Goal: Task Accomplishment & Management: Manage account settings

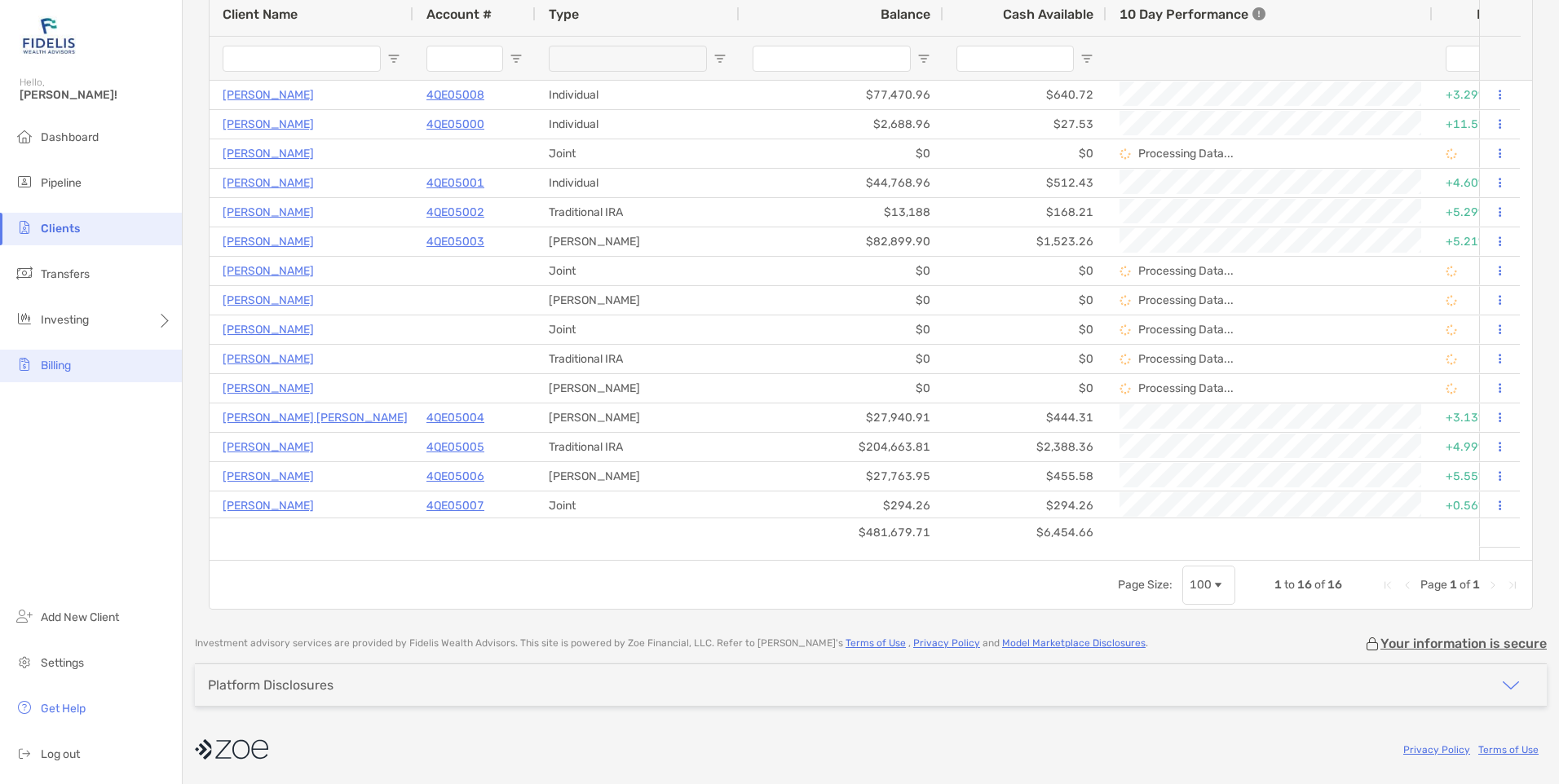
click at [48, 367] on span "Billing" at bounding box center [56, 365] width 30 height 14
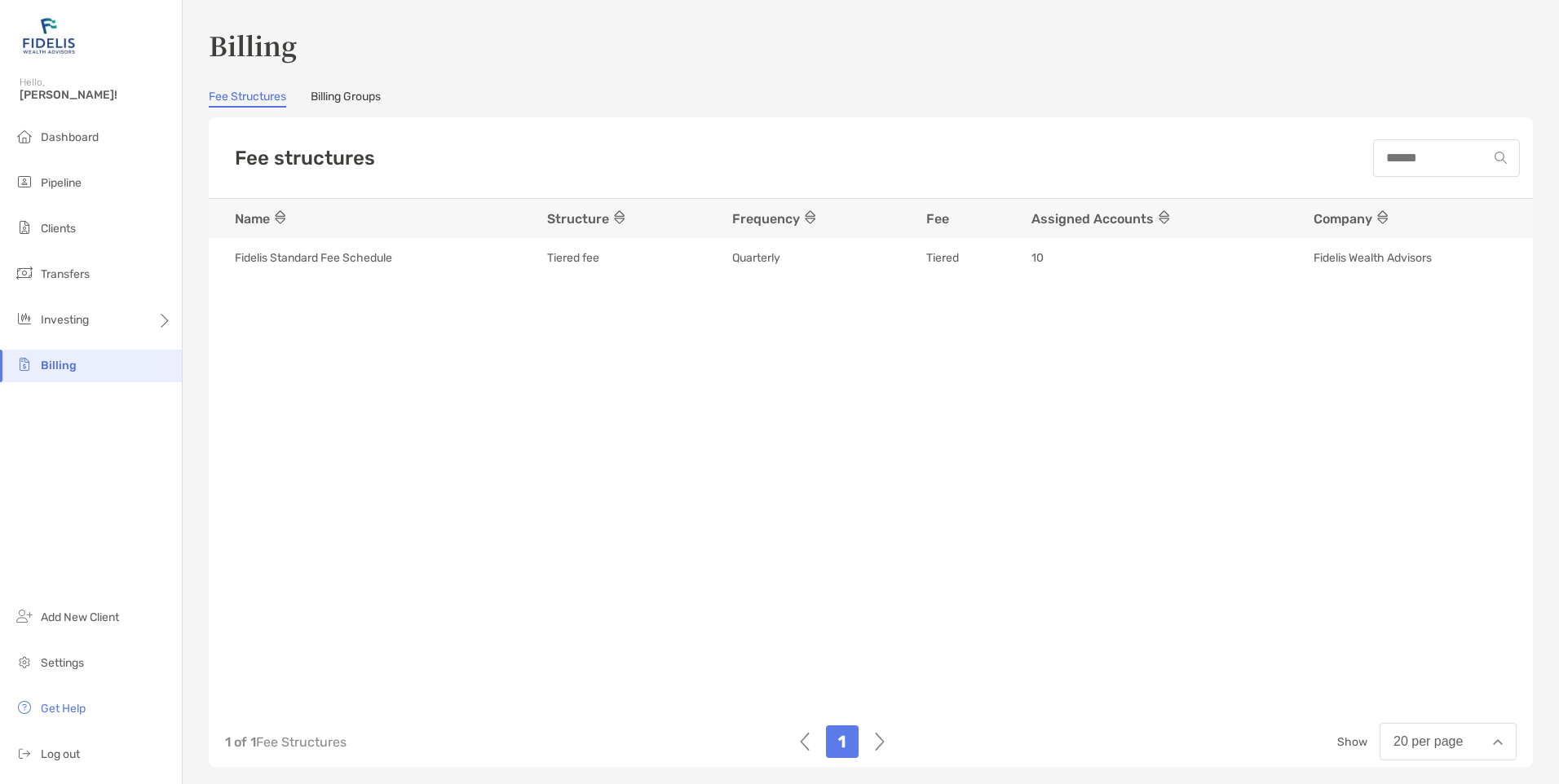
click at [341, 97] on link "Billing Groups" at bounding box center [346, 99] width 70 height 18
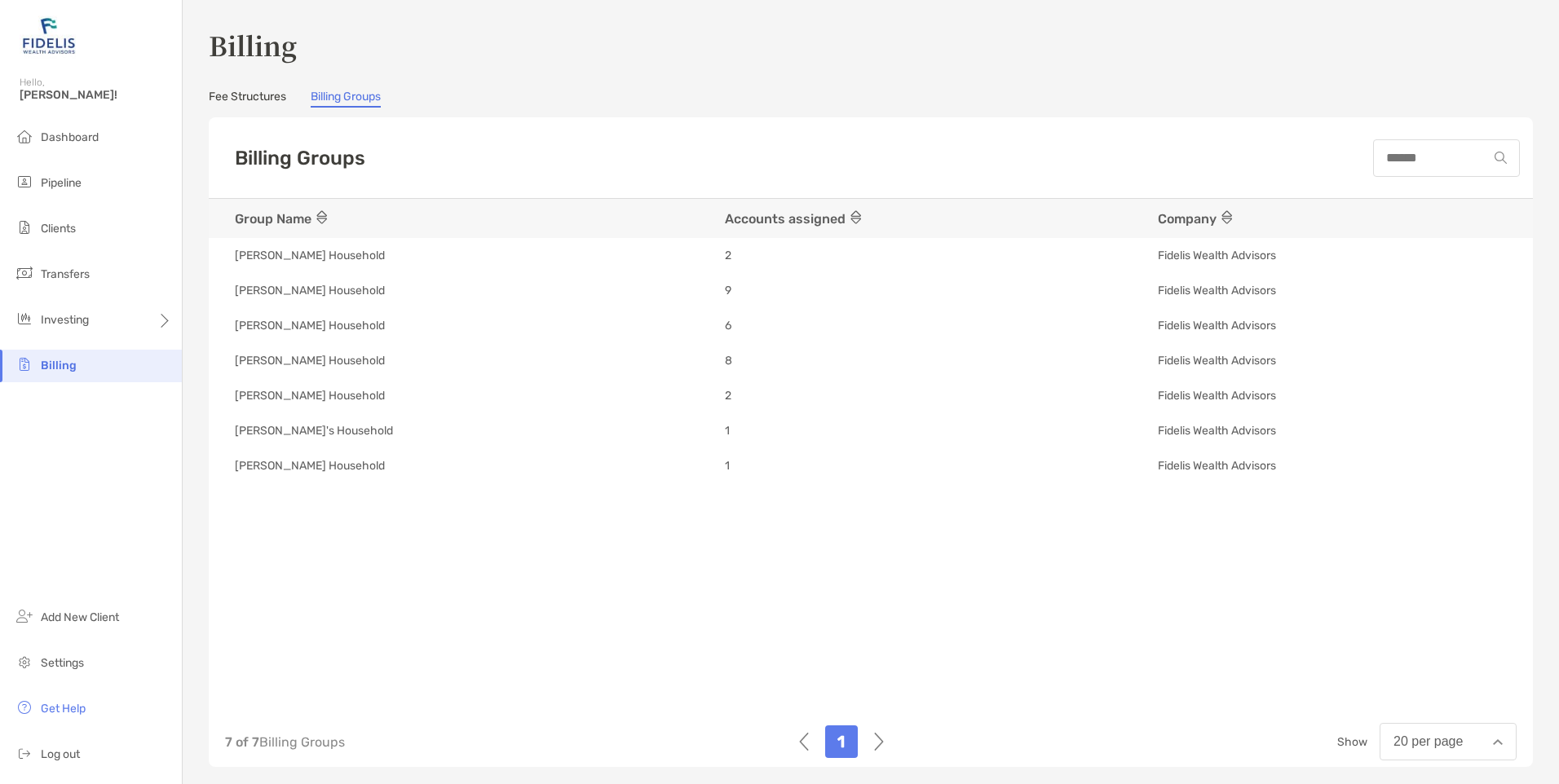
click at [240, 95] on link "Fee Structures" at bounding box center [247, 99] width 77 height 18
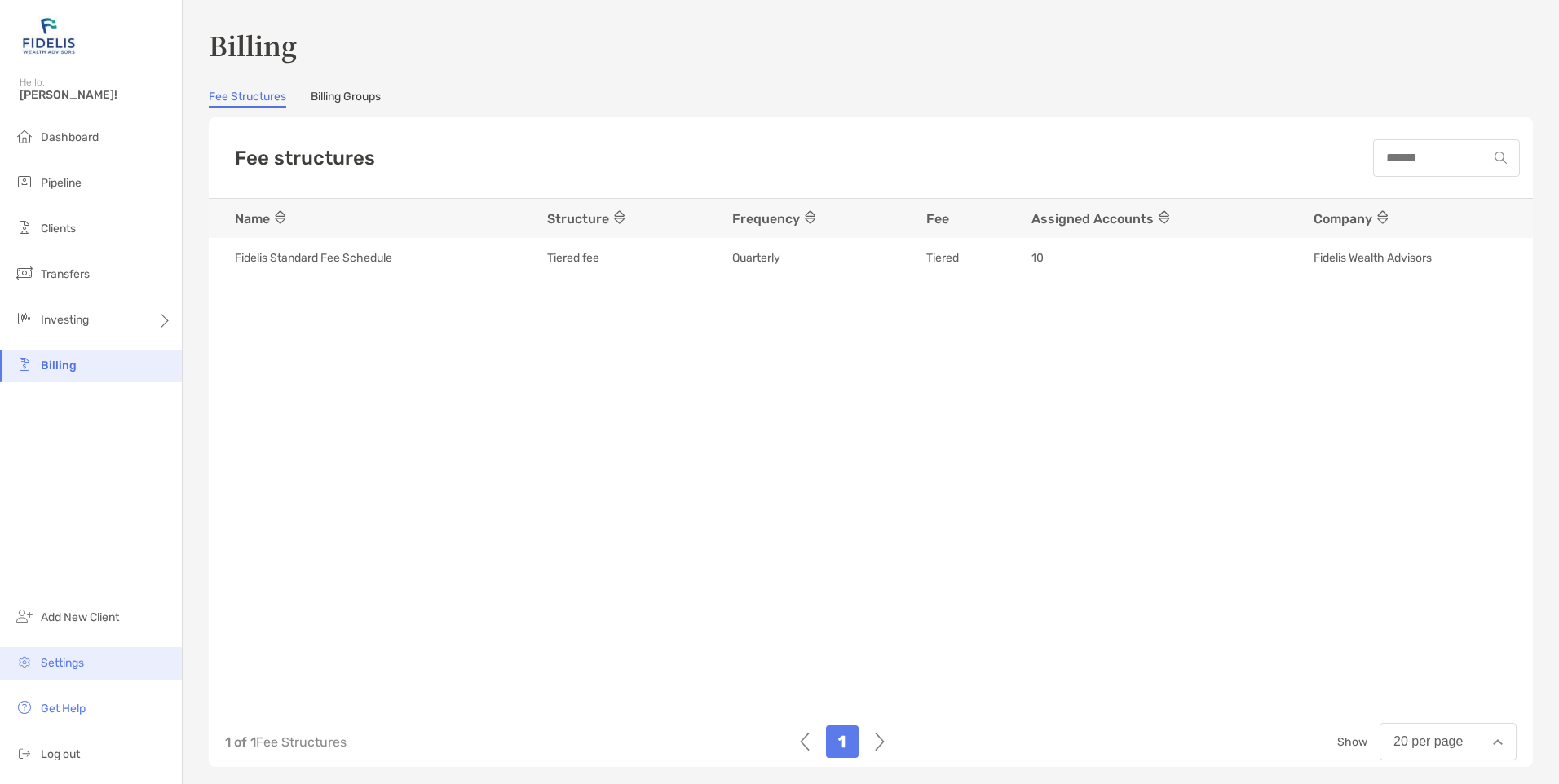
click at [58, 661] on span "Settings" at bounding box center [62, 663] width 43 height 14
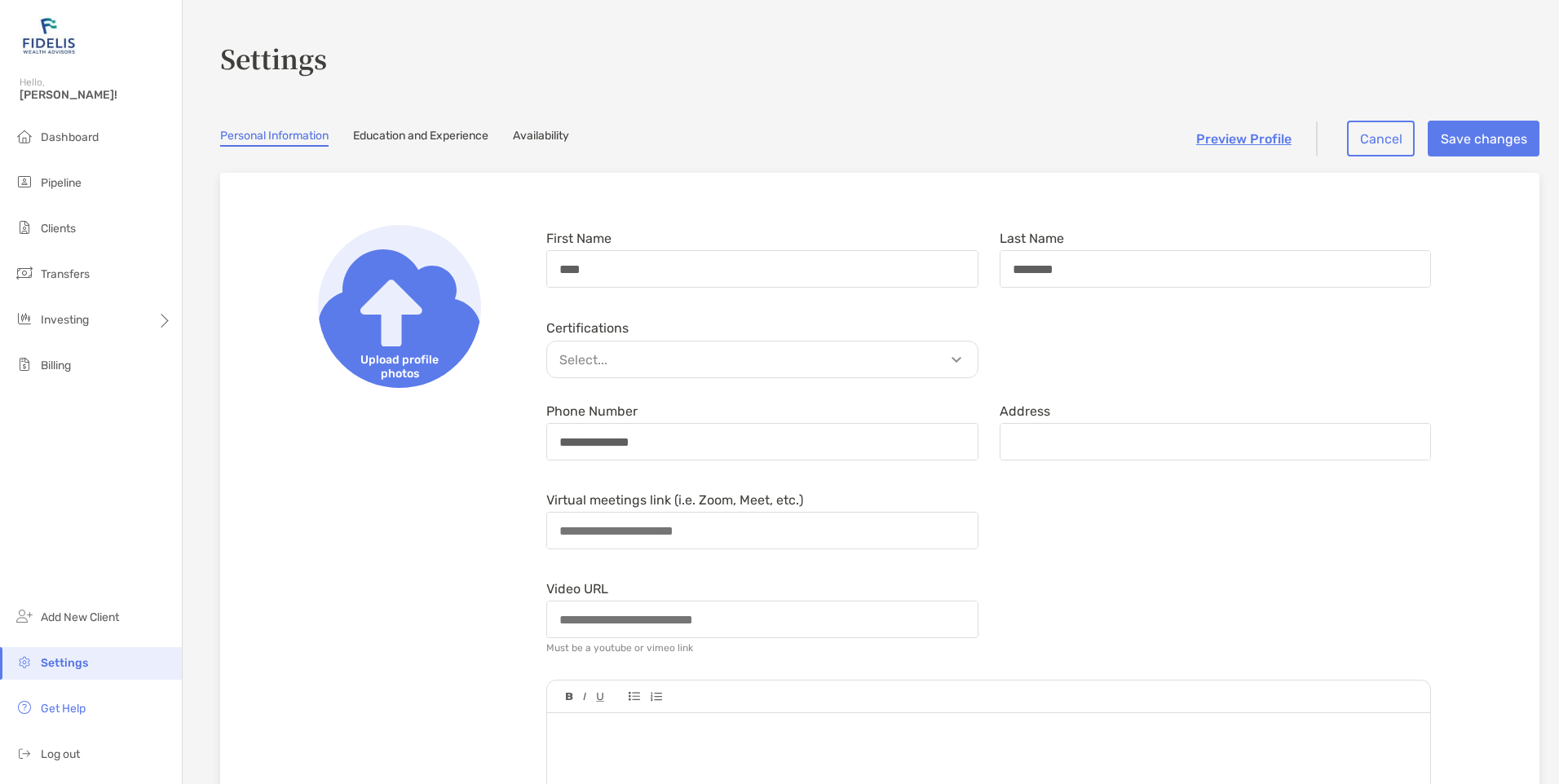
click at [418, 133] on link "Education and Experience" at bounding box center [420, 138] width 135 height 18
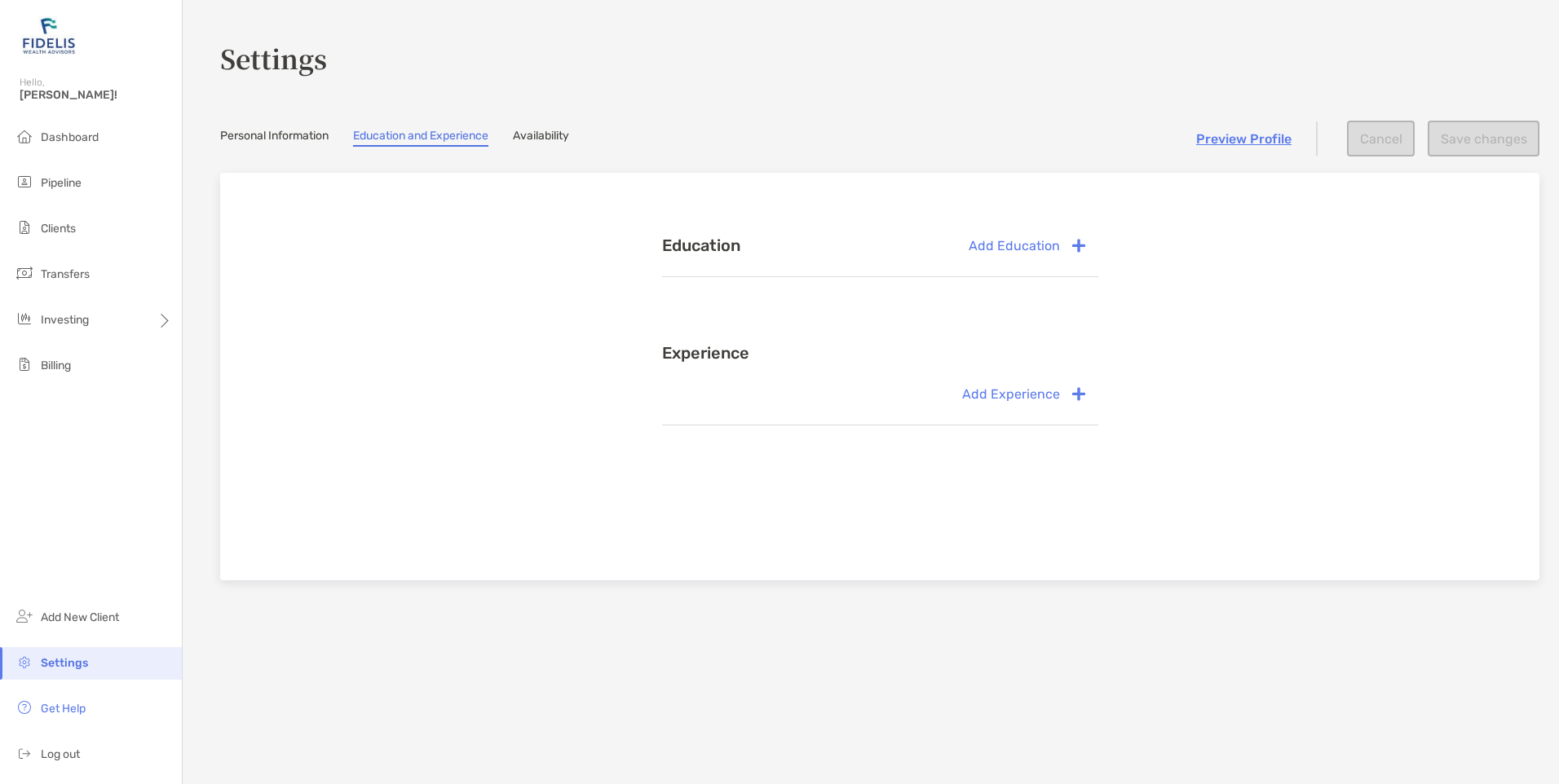
click at [537, 131] on link "Availability" at bounding box center [541, 138] width 56 height 18
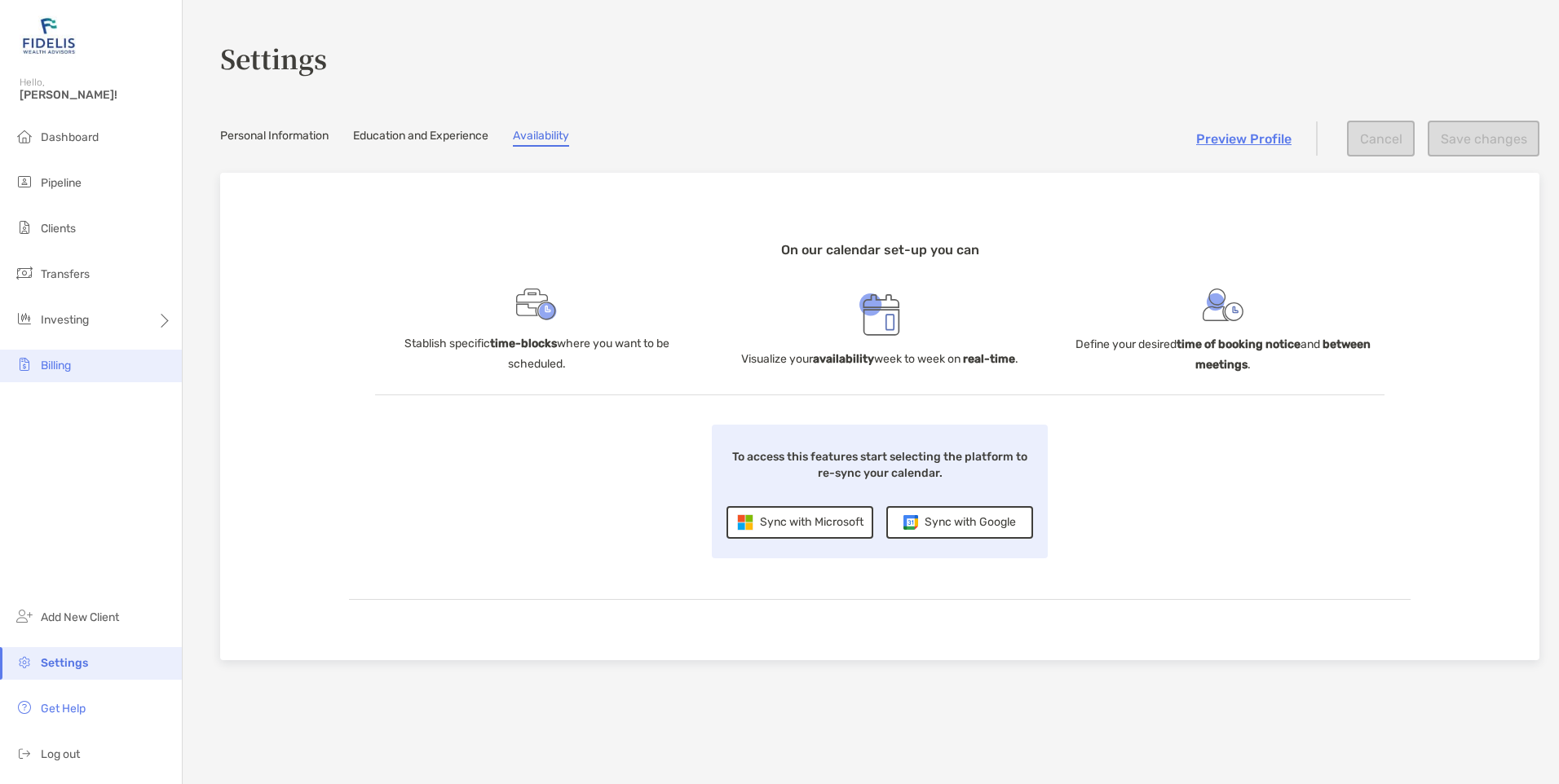
click at [56, 370] on span "Billing" at bounding box center [56, 365] width 30 height 14
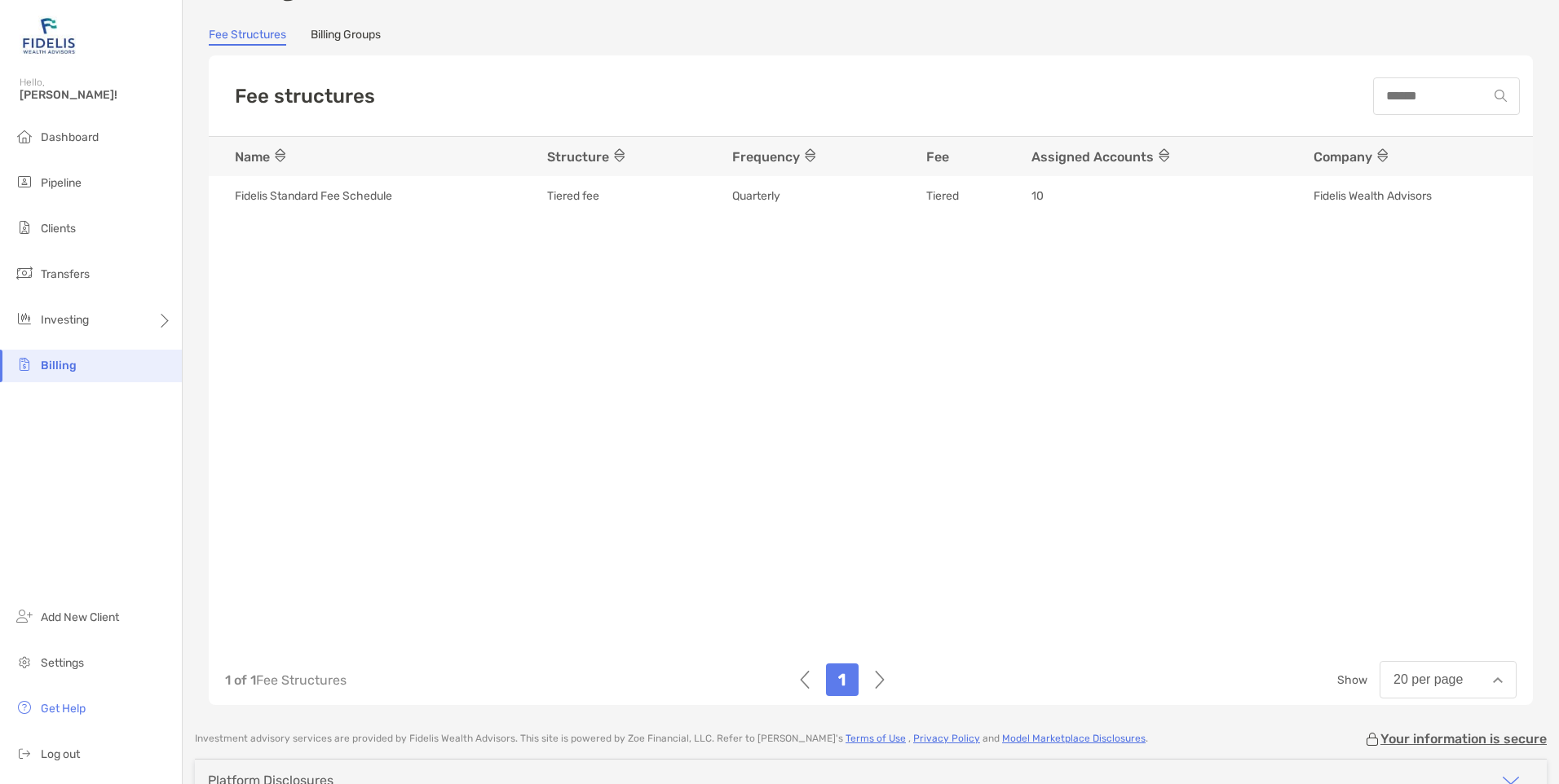
scroll to position [157, 0]
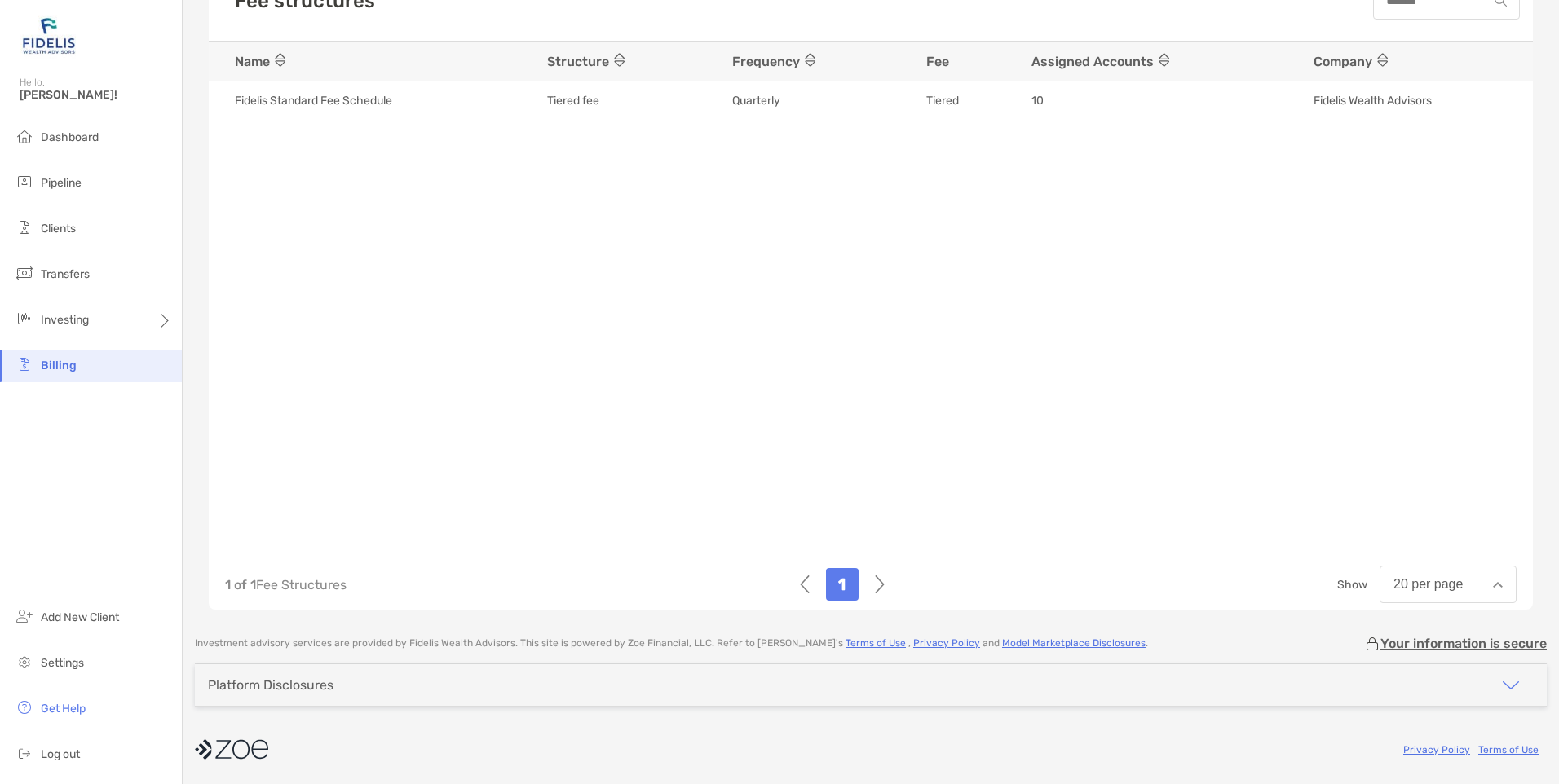
click at [1501, 682] on img "button" at bounding box center [1511, 685] width 20 height 20
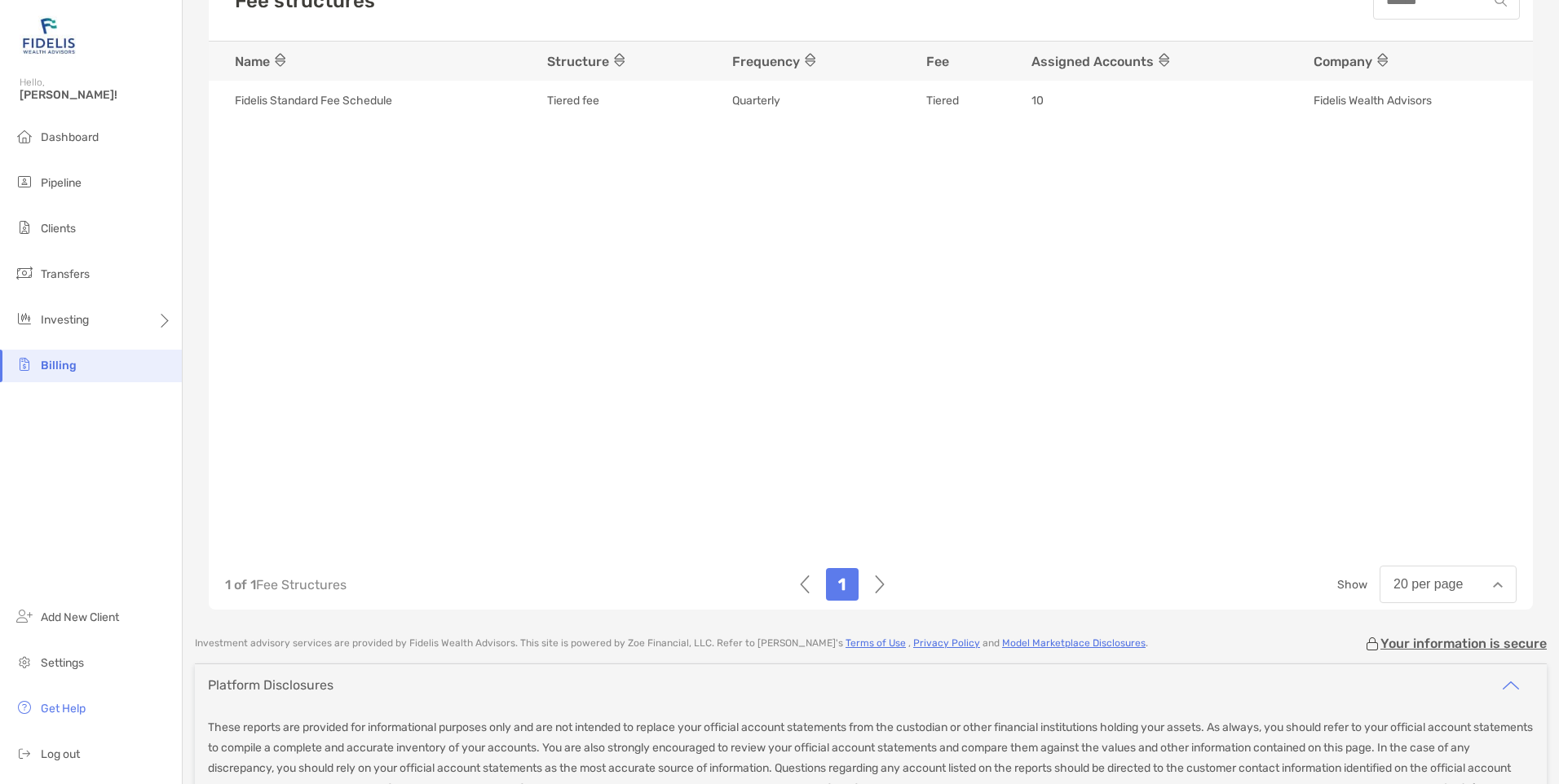
click at [1501, 682] on img "button" at bounding box center [1511, 685] width 20 height 20
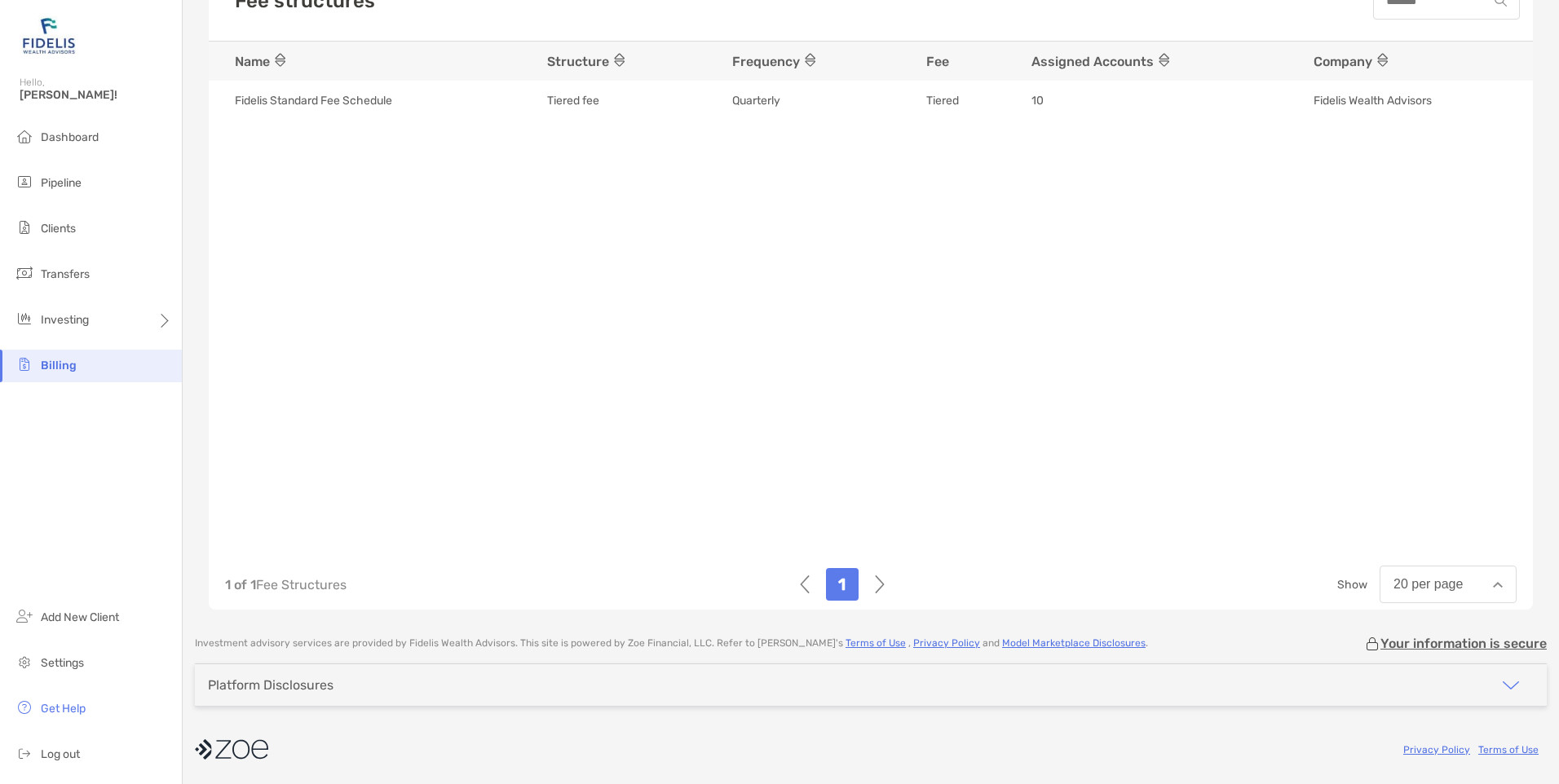
scroll to position [0, 0]
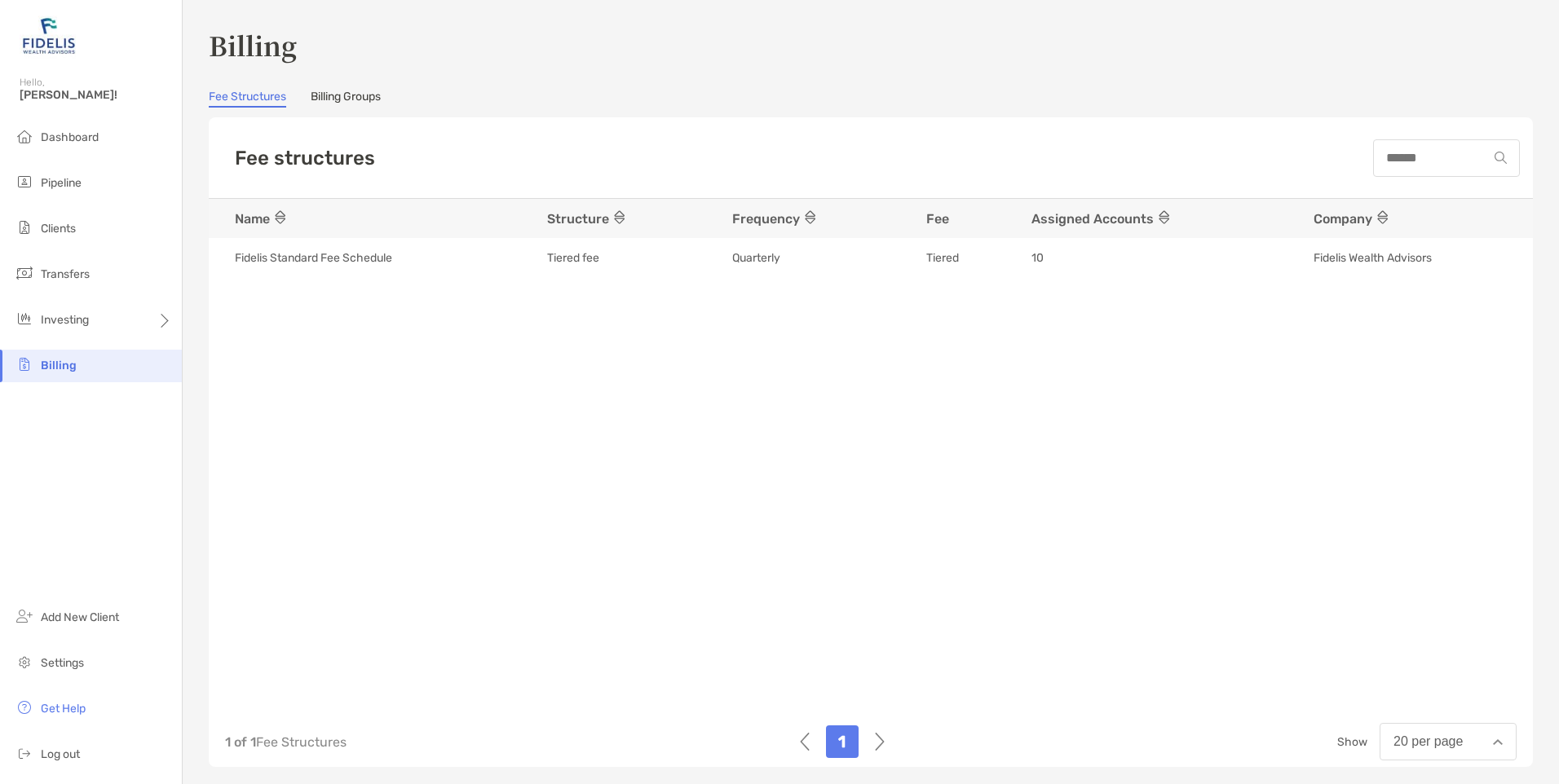
click at [337, 97] on link "Billing Groups" at bounding box center [346, 99] width 70 height 18
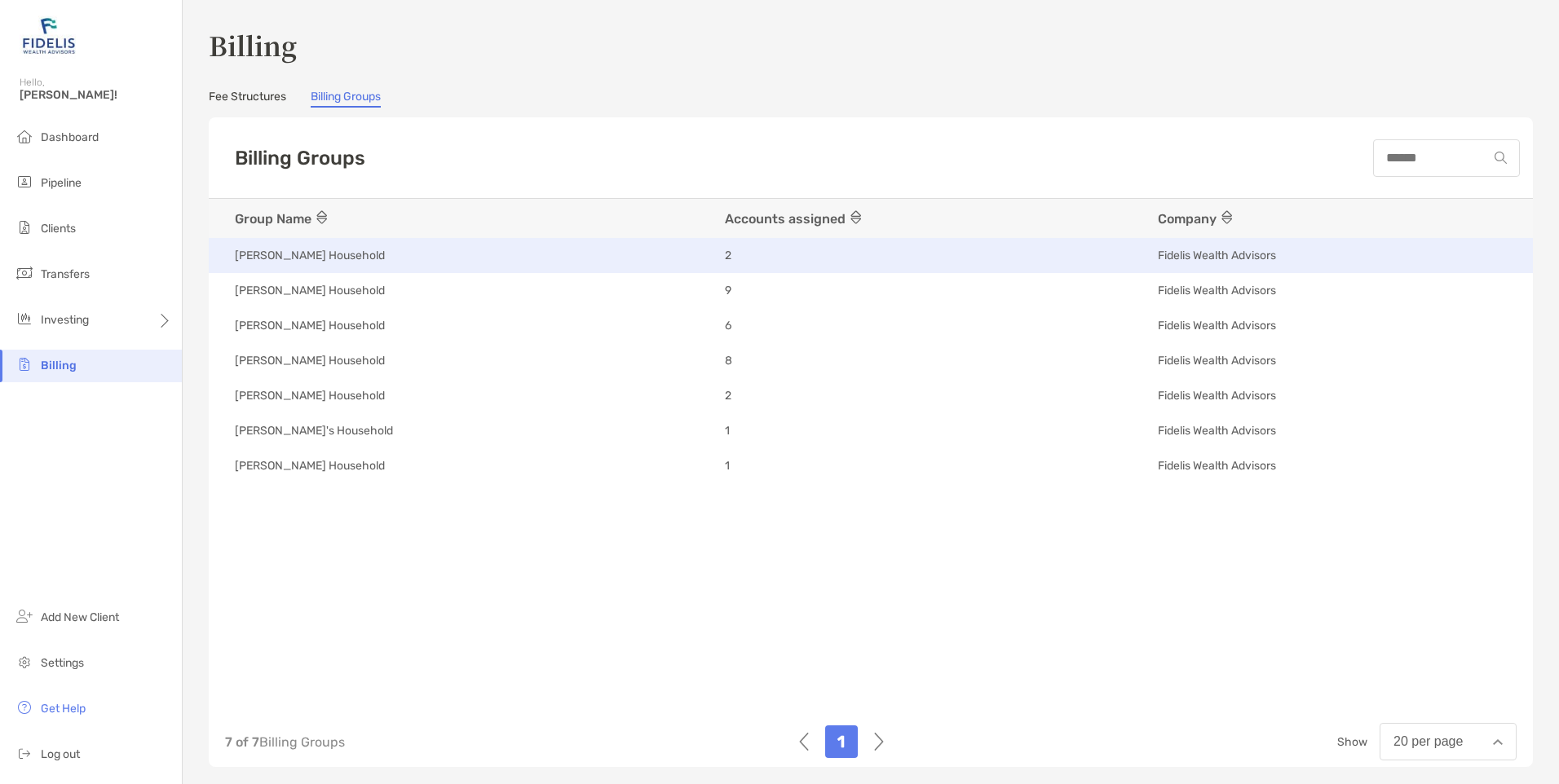
click at [306, 259] on span "[PERSON_NAME] Household" at bounding box center [309, 255] width 150 height 16
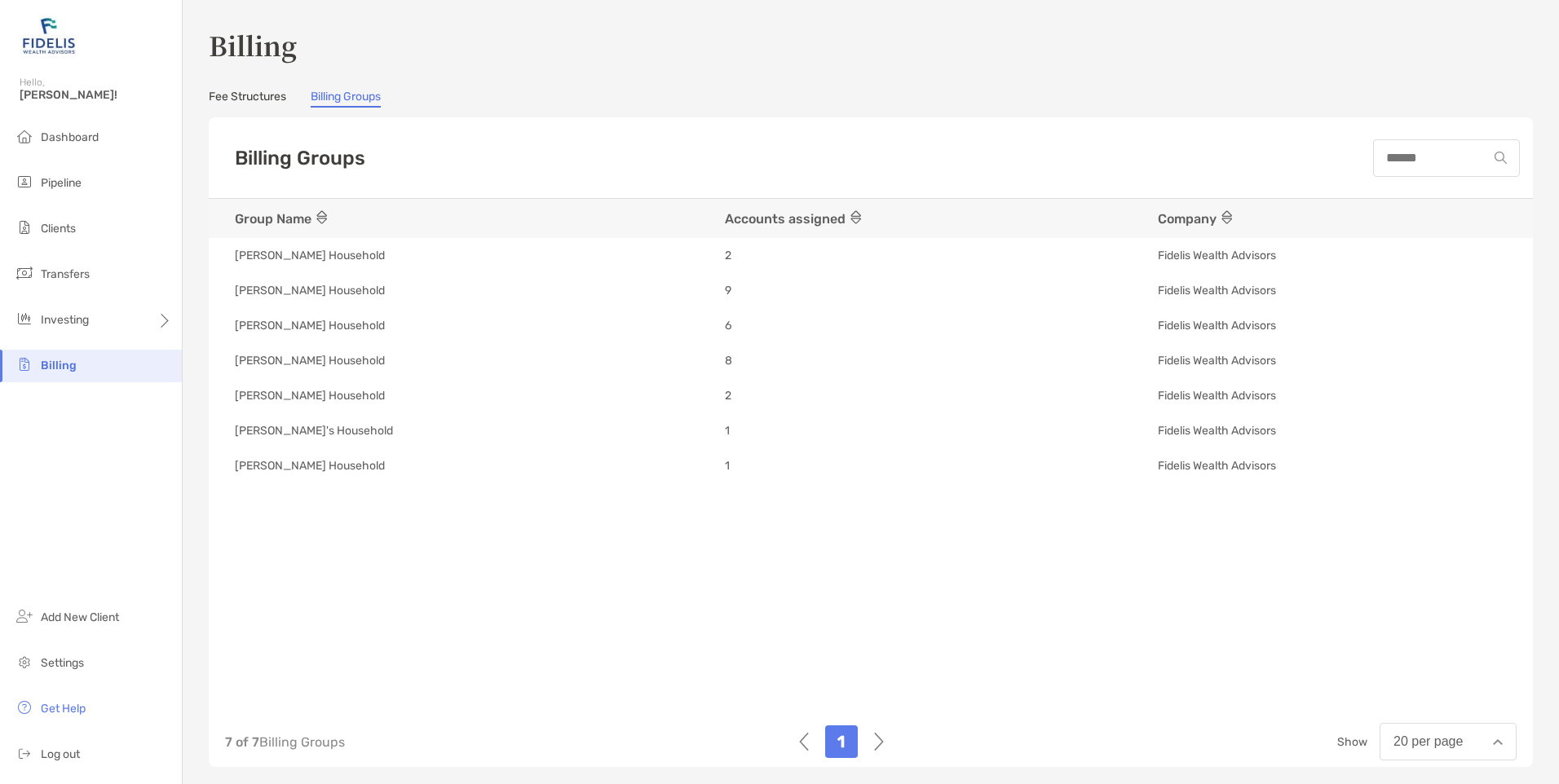
click at [836, 740] on div "1" at bounding box center [841, 741] width 32 height 32
click at [259, 104] on link "Fee Structures" at bounding box center [247, 99] width 77 height 18
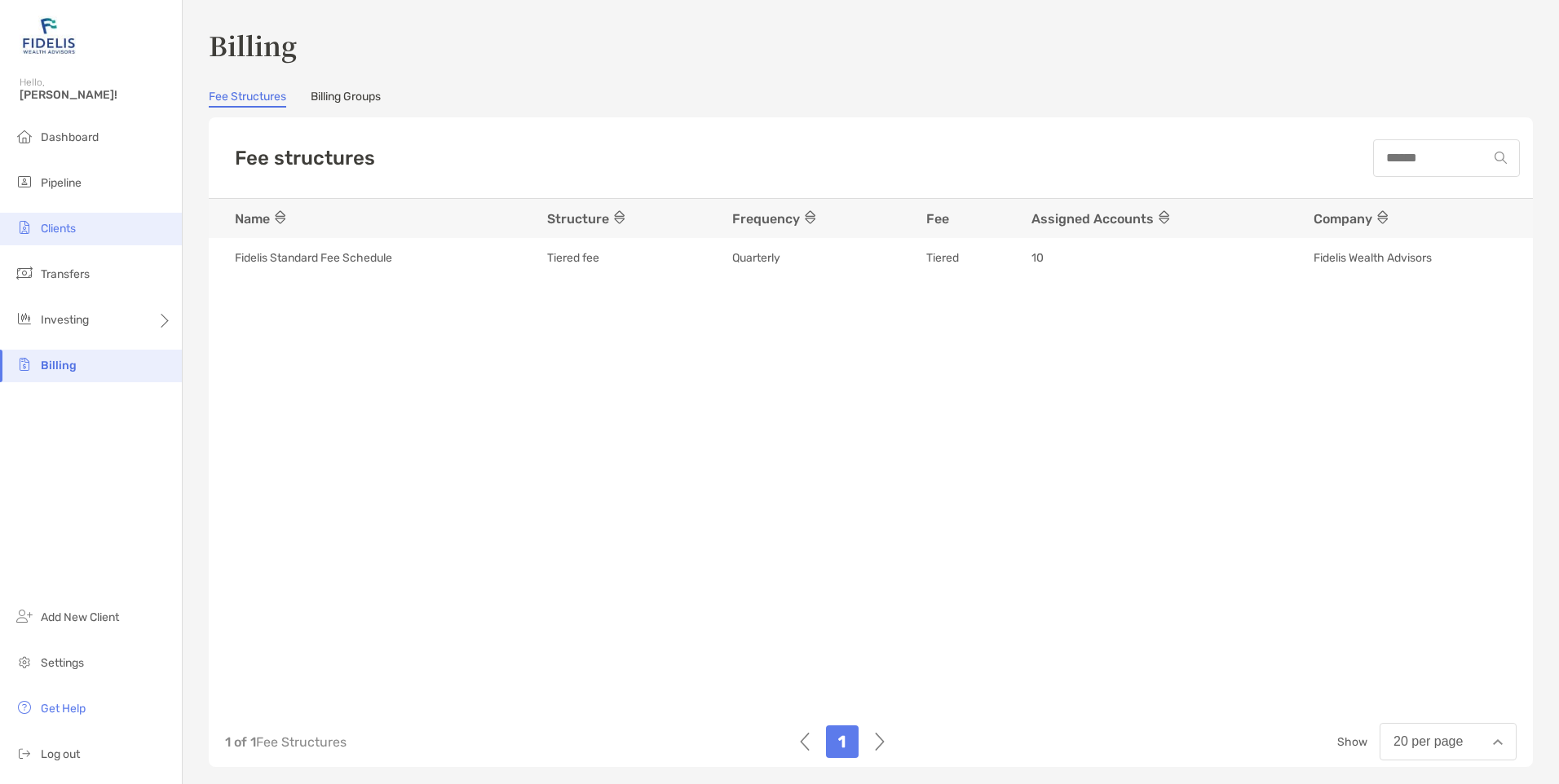
click at [51, 239] on li "Clients" at bounding box center [90, 229] width 182 height 32
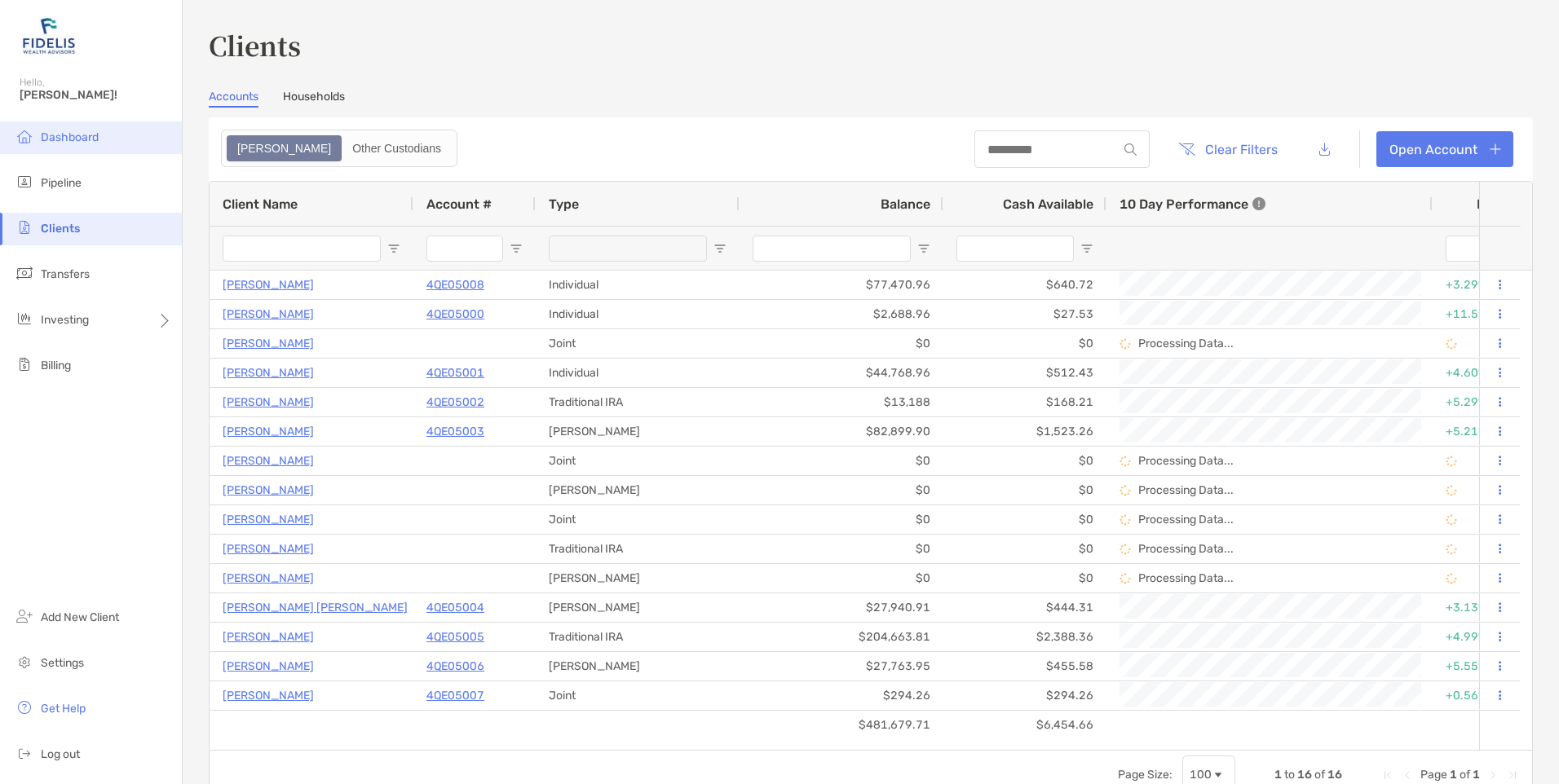
click at [56, 139] on span "Dashboard" at bounding box center [70, 137] width 58 height 14
